Goal: Information Seeking & Learning: Learn about a topic

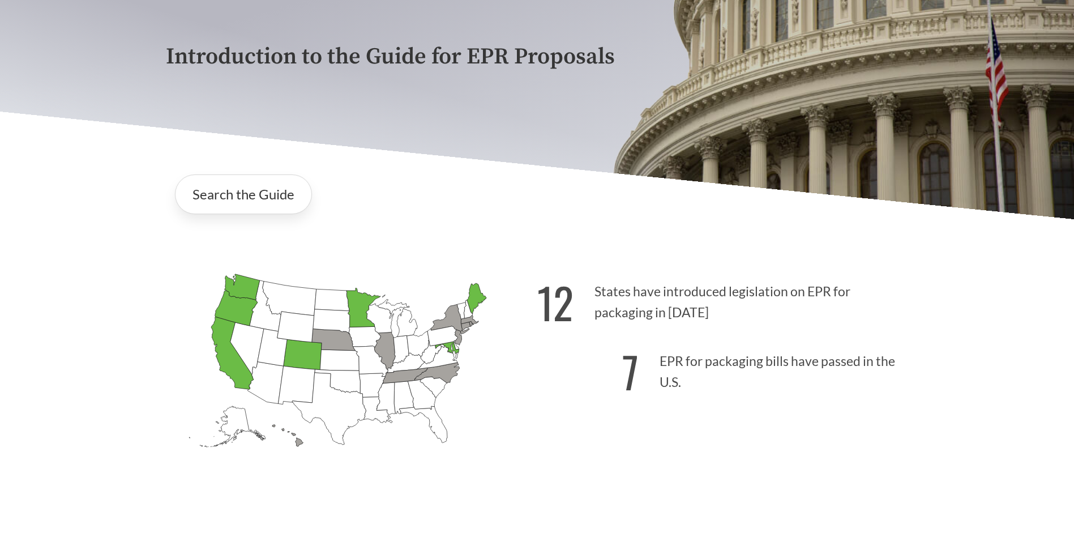
scroll to position [170, 0]
click at [746, 245] on div "[US_STATE] Introduced: [US_STATE] Introduced: [US_STATE] Introduced: [US_STATE]…" at bounding box center [537, 367] width 761 height 263
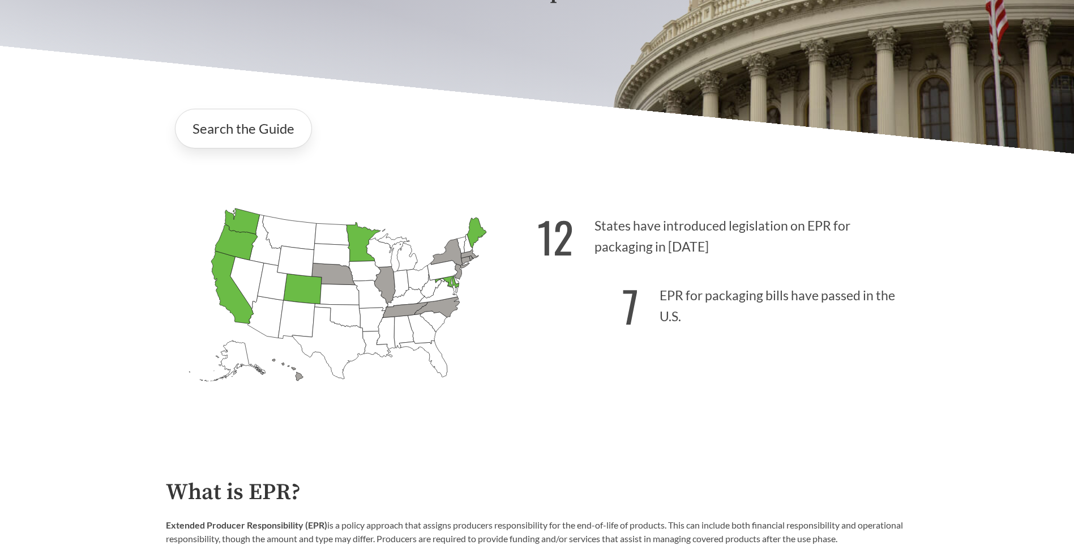
scroll to position [510, 0]
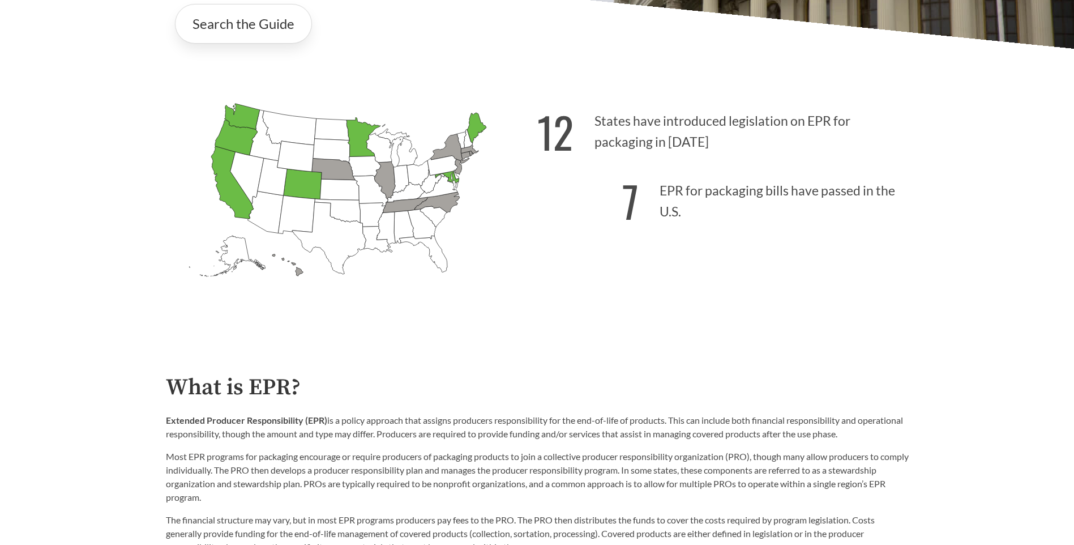
scroll to position [57, 0]
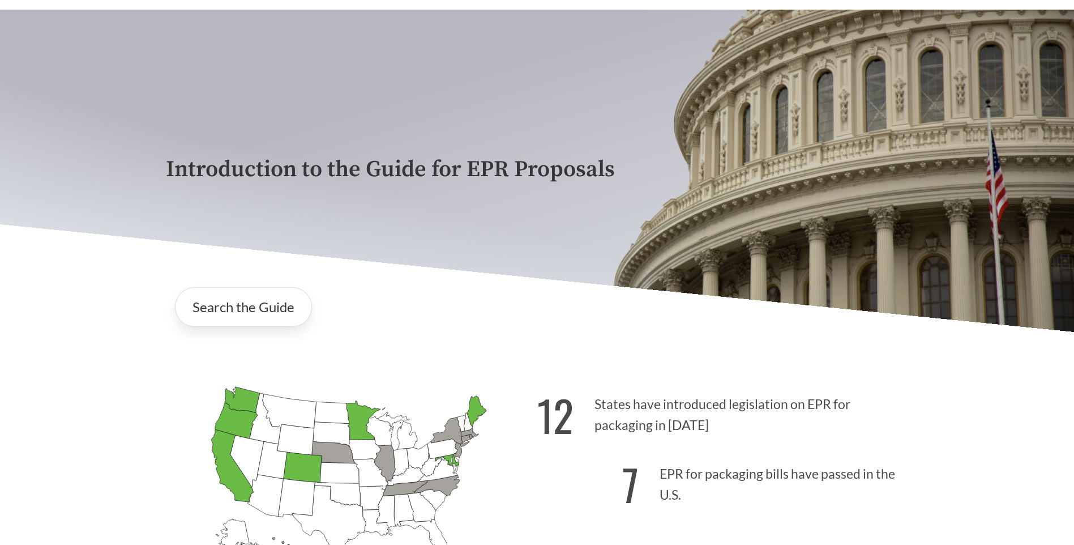
drag, startPoint x: 419, startPoint y: 320, endPoint x: 1030, endPoint y: 331, distance: 611.0
click at [434, 318] on div "Search the Guide" at bounding box center [537, 307] width 743 height 58
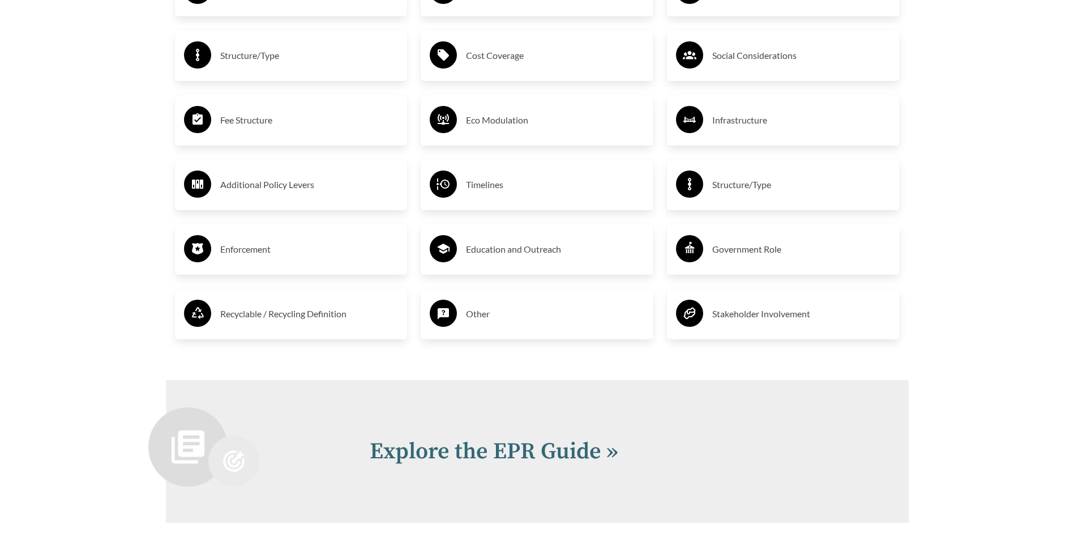
scroll to position [2249, 0]
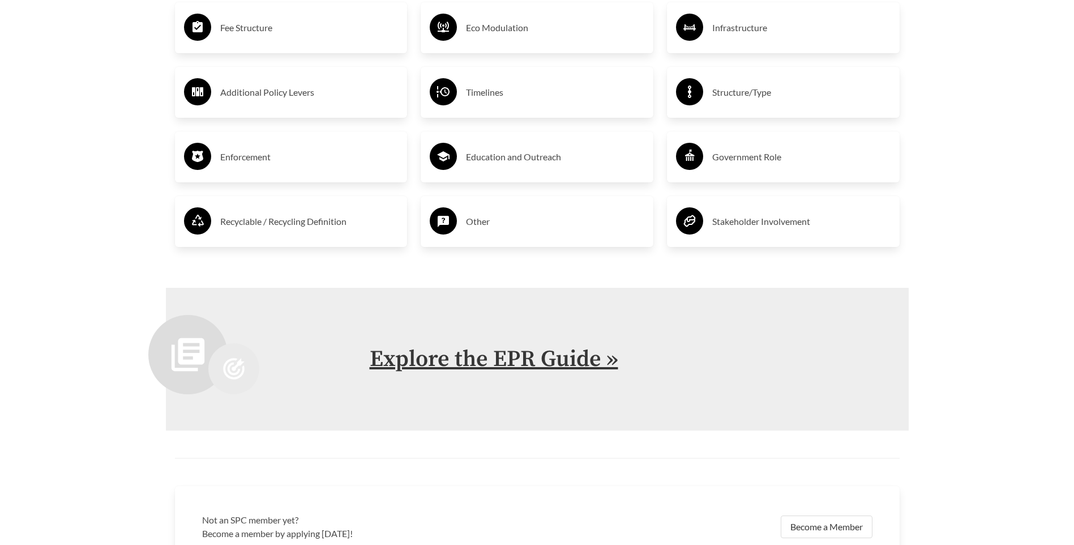
click at [588, 345] on link "Explore the EPR Guide »" at bounding box center [494, 359] width 249 height 28
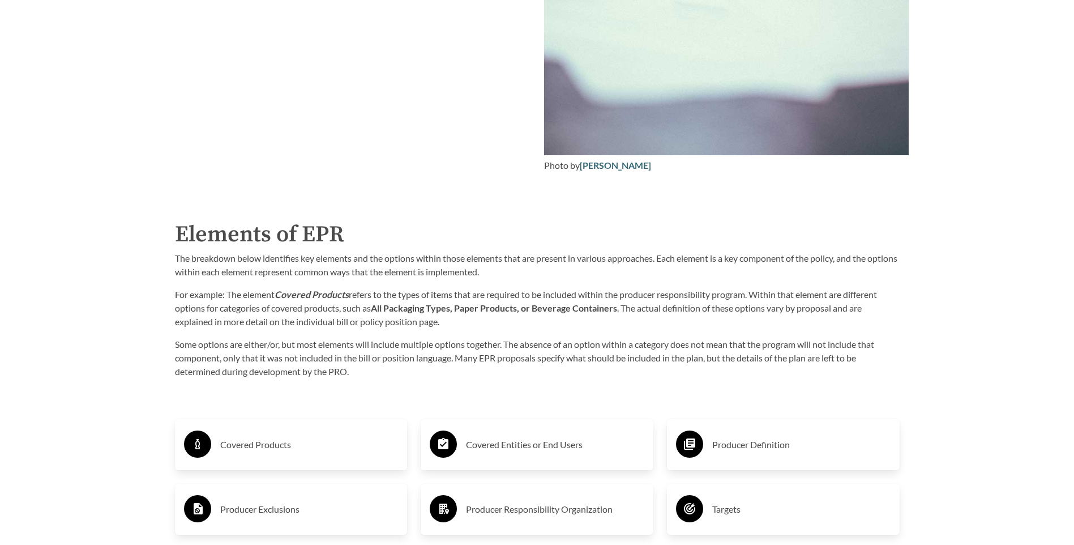
scroll to position [1642, 0]
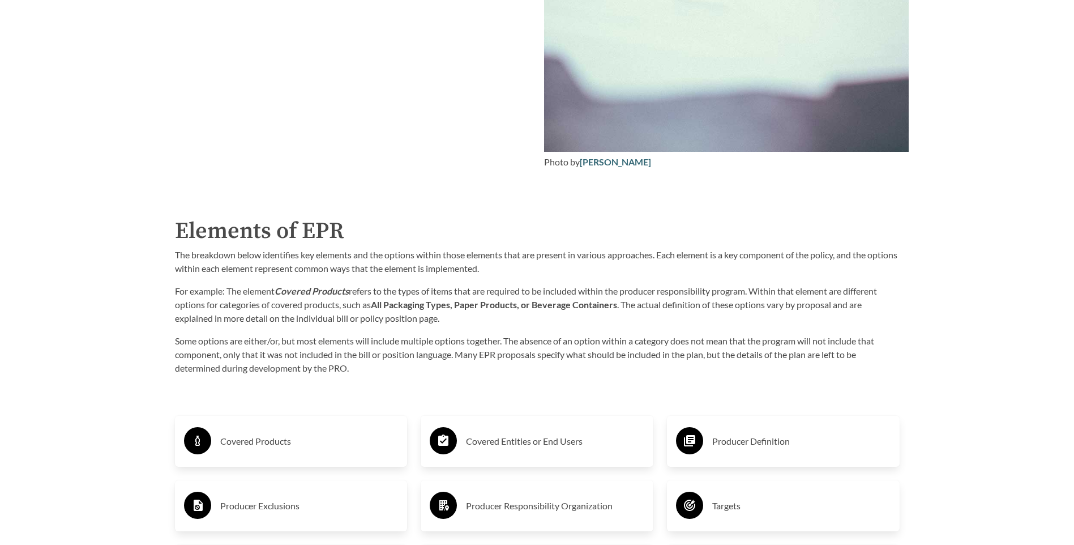
click at [512, 432] on h3 "Covered Entities or End Users" at bounding box center [555, 441] width 178 height 18
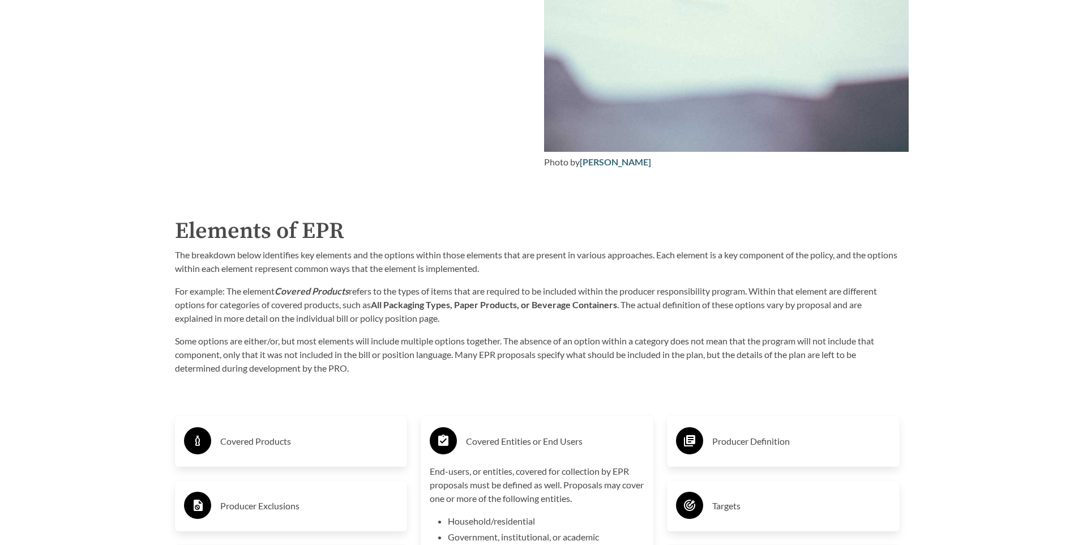
click at [767, 432] on h3 "Producer Definition" at bounding box center [801, 441] width 178 height 18
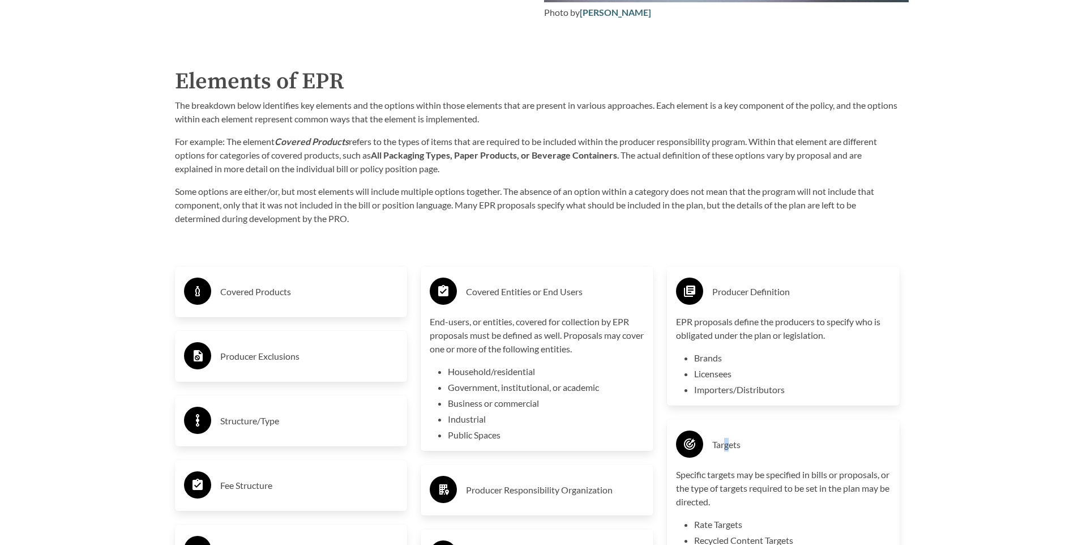
scroll to position [1812, 0]
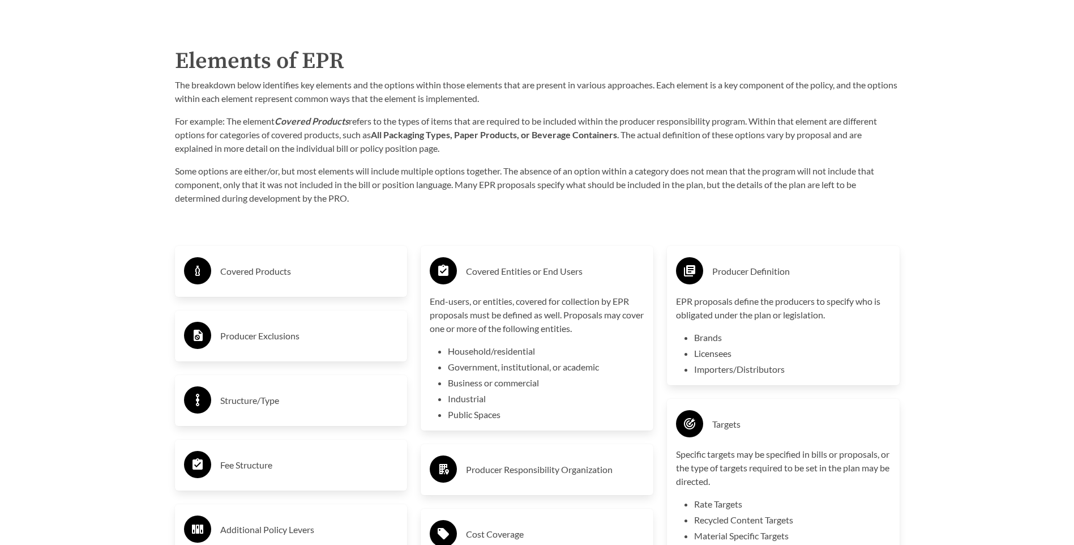
click at [264, 391] on h3 "Structure/Type" at bounding box center [309, 400] width 178 height 18
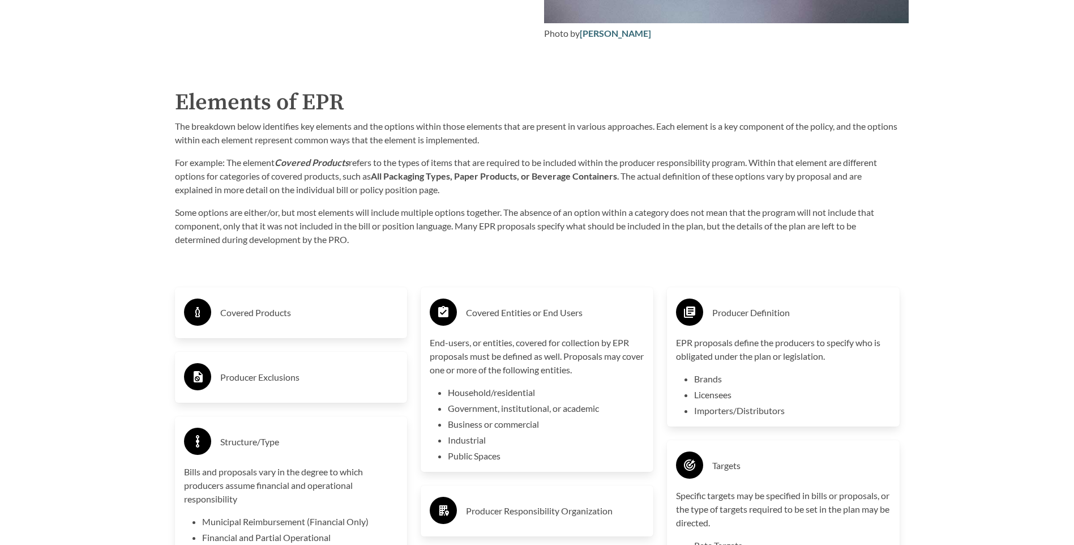
scroll to position [1755, 0]
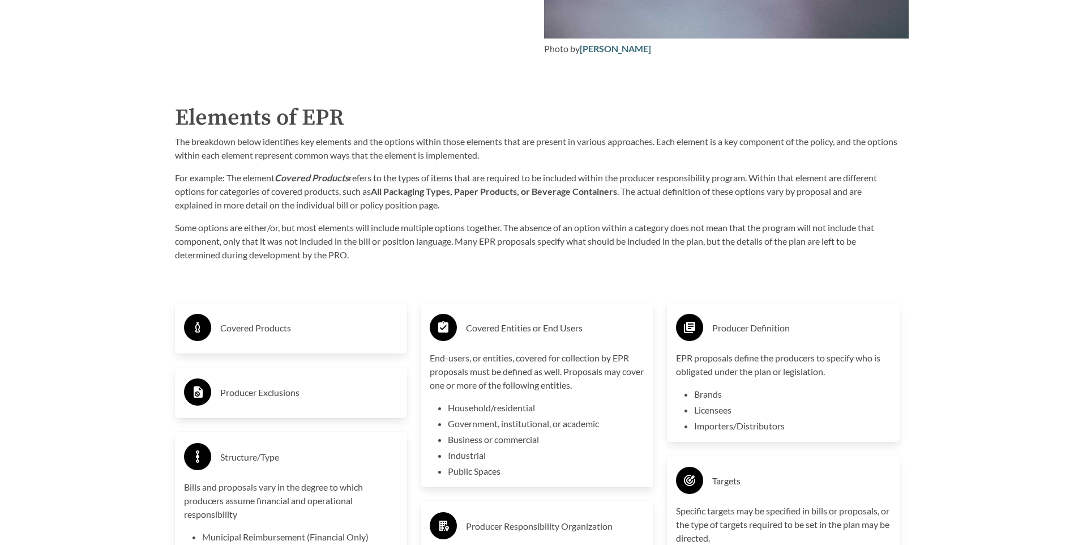
click at [255, 383] on h3 "Producer Exclusions" at bounding box center [309, 392] width 178 height 18
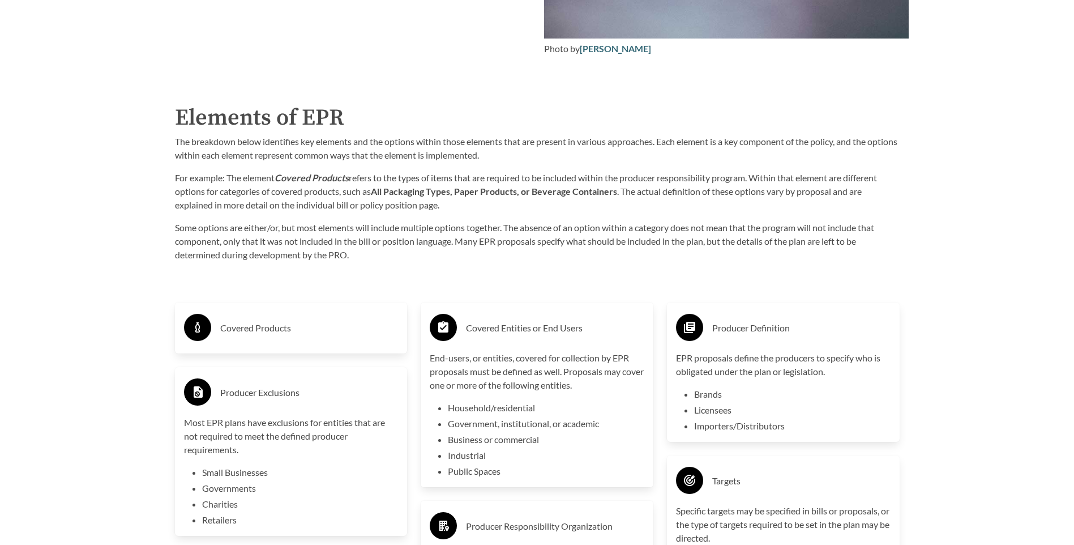
click at [266, 319] on h3 "Covered Products" at bounding box center [309, 328] width 178 height 18
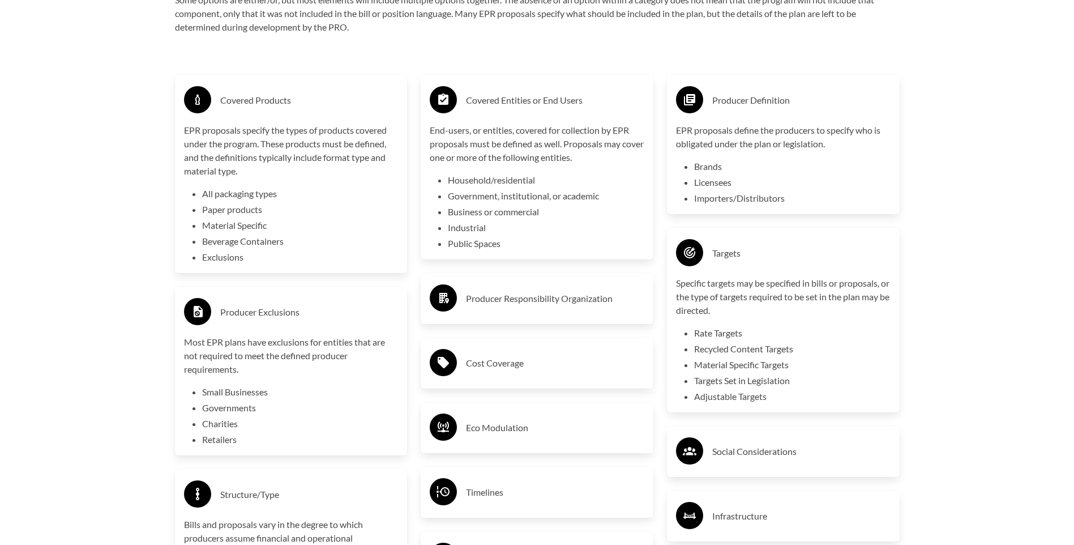
scroll to position [2038, 0]
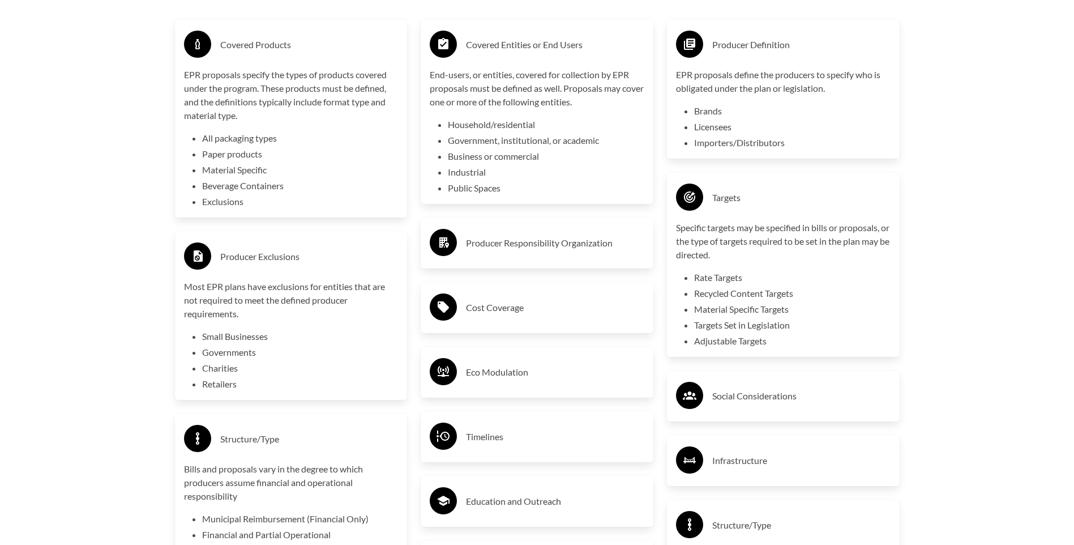
click at [736, 451] on h3 "Infrastructure" at bounding box center [801, 460] width 178 height 18
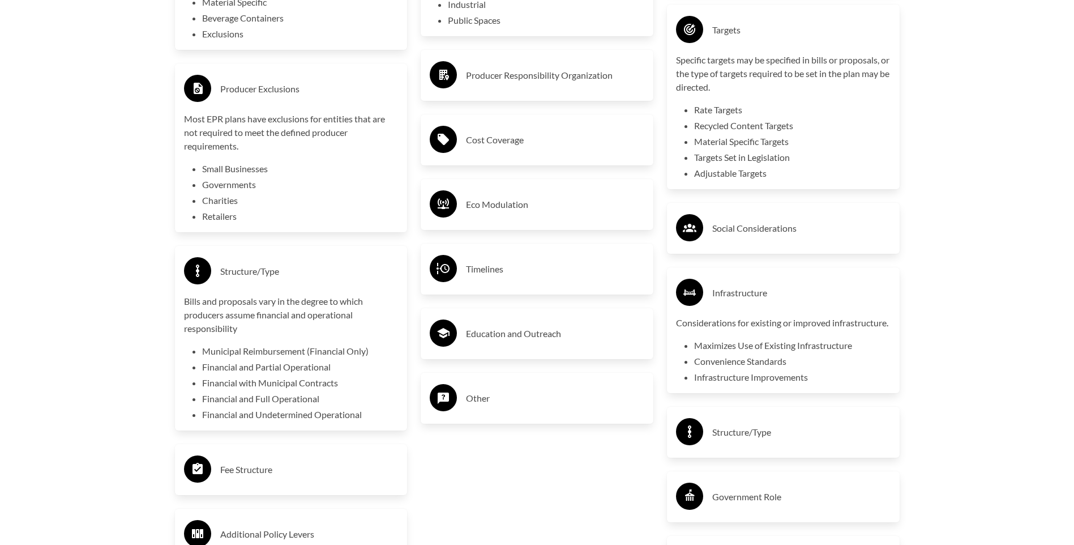
scroll to position [2208, 0]
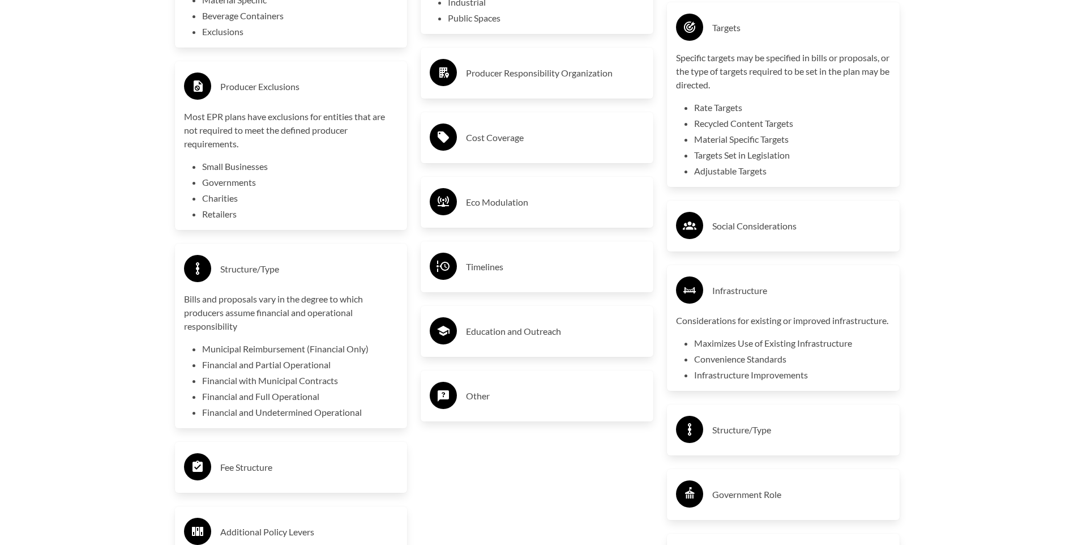
click at [760, 485] on h3 "Government Role" at bounding box center [801, 494] width 178 height 18
click at [746, 421] on h3 "Structure/Type" at bounding box center [801, 430] width 178 height 18
